Goal: Task Accomplishment & Management: Manage account settings

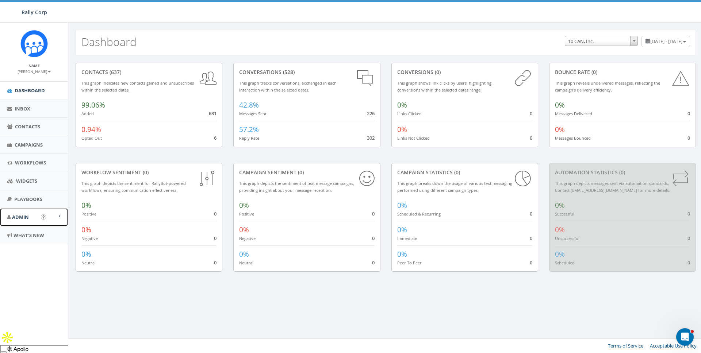
click at [18, 220] on span "Admin" at bounding box center [20, 217] width 17 height 7
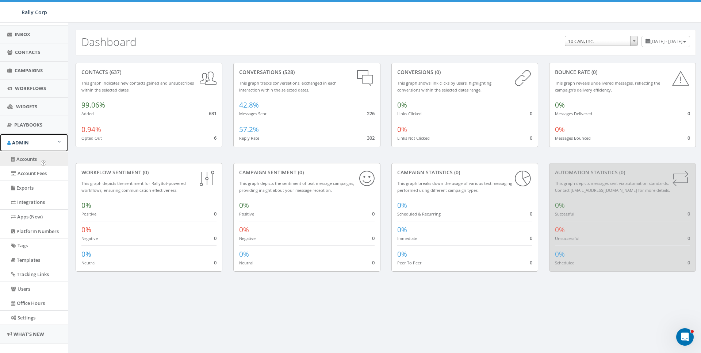
scroll to position [85, 0]
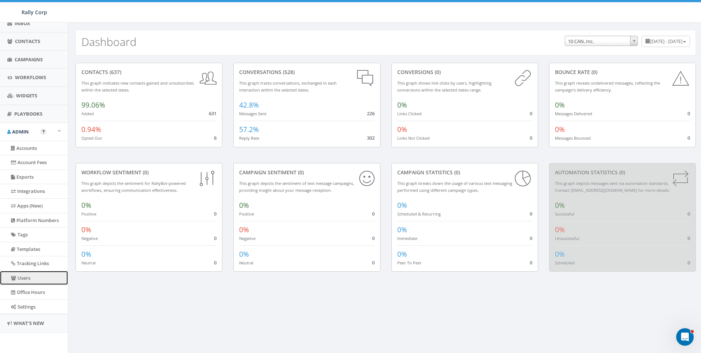
click at [22, 278] on link "Users" at bounding box center [34, 278] width 68 height 14
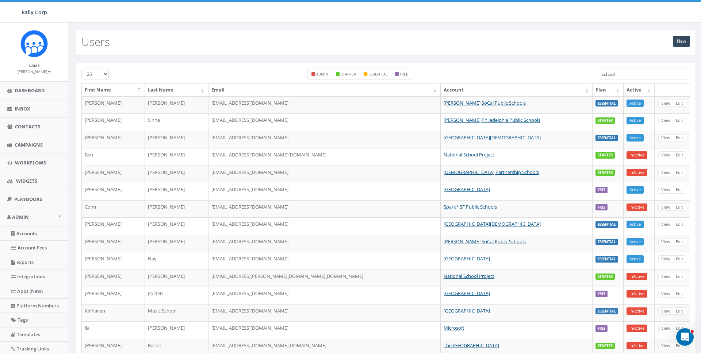
click at [644, 80] on div "school" at bounding box center [644, 75] width 92 height 13
click at [628, 77] on input "school" at bounding box center [644, 74] width 92 height 11
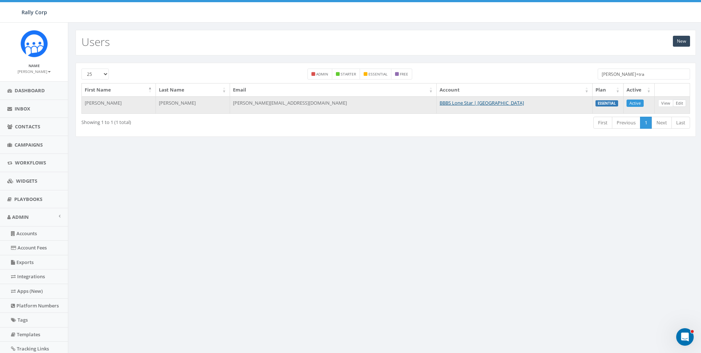
type input "james+tra"
click at [680, 101] on link "Edit" at bounding box center [679, 104] width 13 height 8
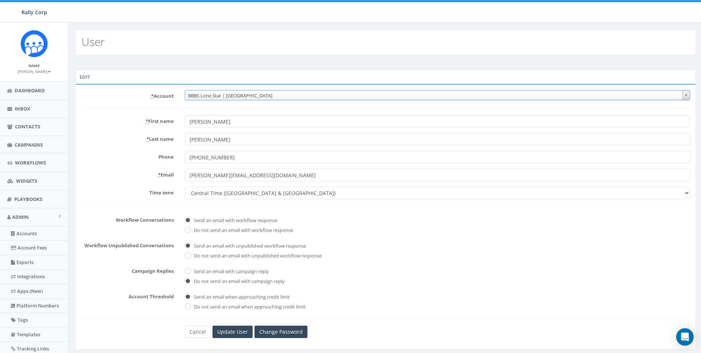
click at [215, 94] on span "BBBS Lone Star | [GEOGRAPHIC_DATA]" at bounding box center [437, 96] width 504 height 10
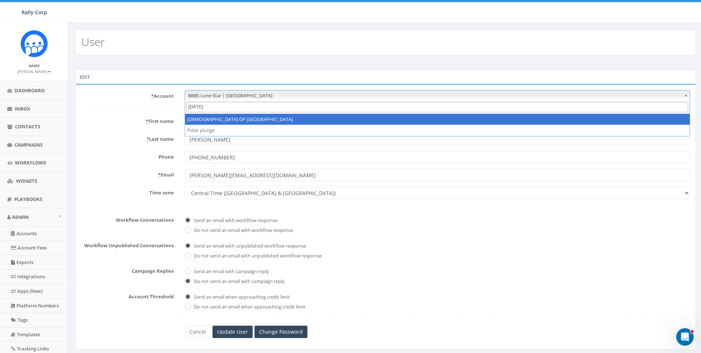
type input "polan"
select select "1360"
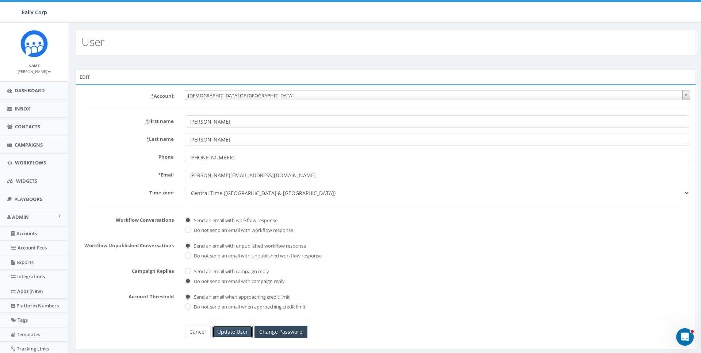
click at [226, 333] on input "Update User" at bounding box center [232, 332] width 40 height 12
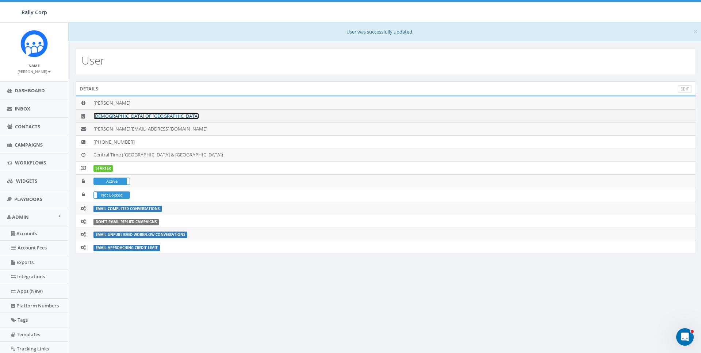
click at [127, 117] on link "[DEMOGRAPHIC_DATA] OF [GEOGRAPHIC_DATA]" at bounding box center [145, 116] width 105 height 7
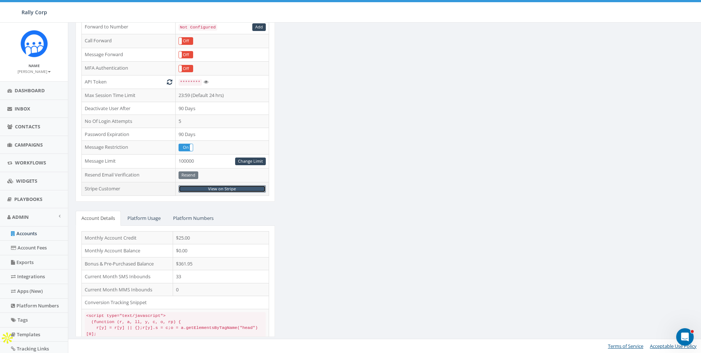
click at [221, 188] on link "View on Stripe" at bounding box center [222, 189] width 88 height 8
